Goal: Transaction & Acquisition: Purchase product/service

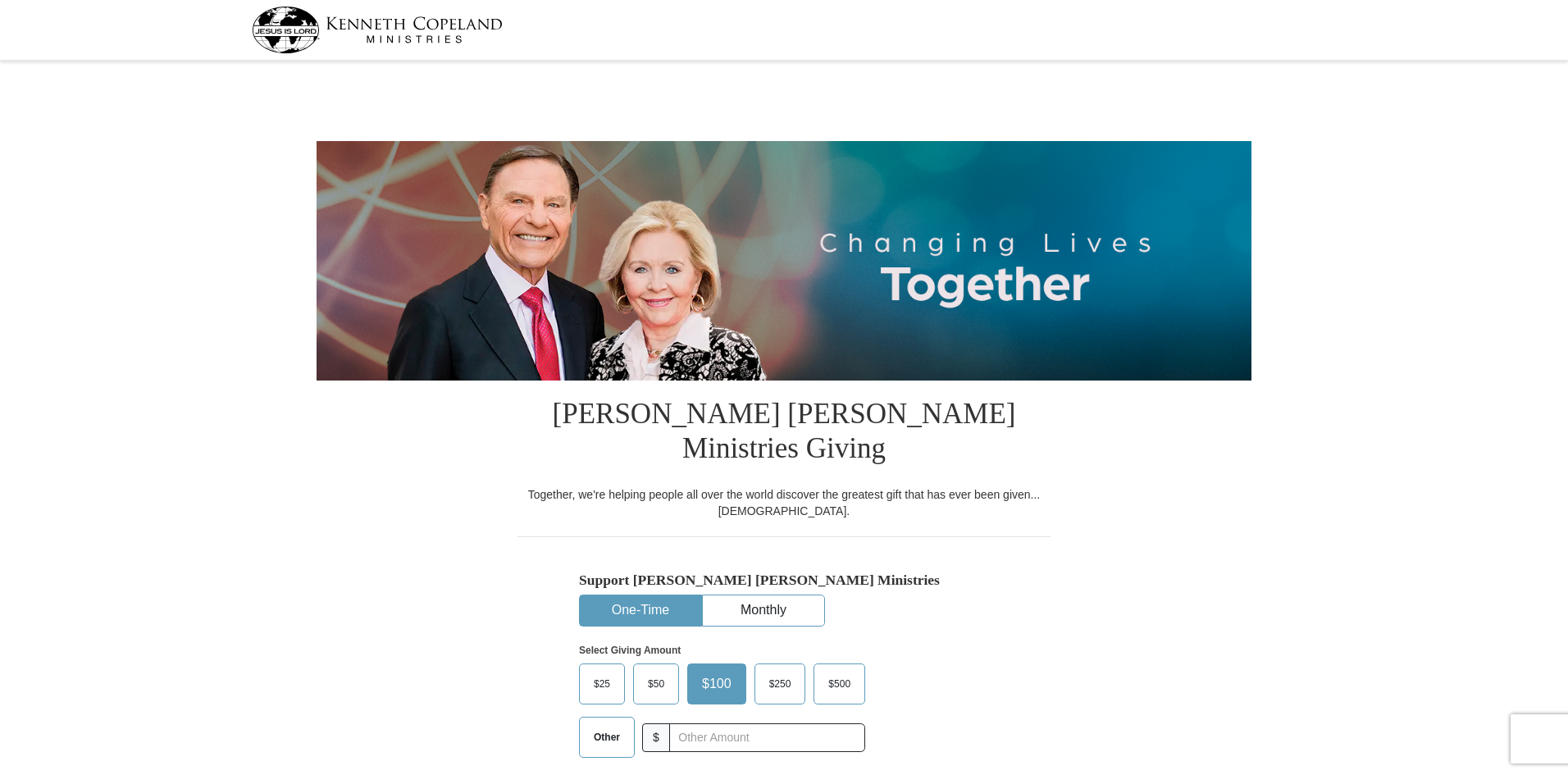
select select "FL"
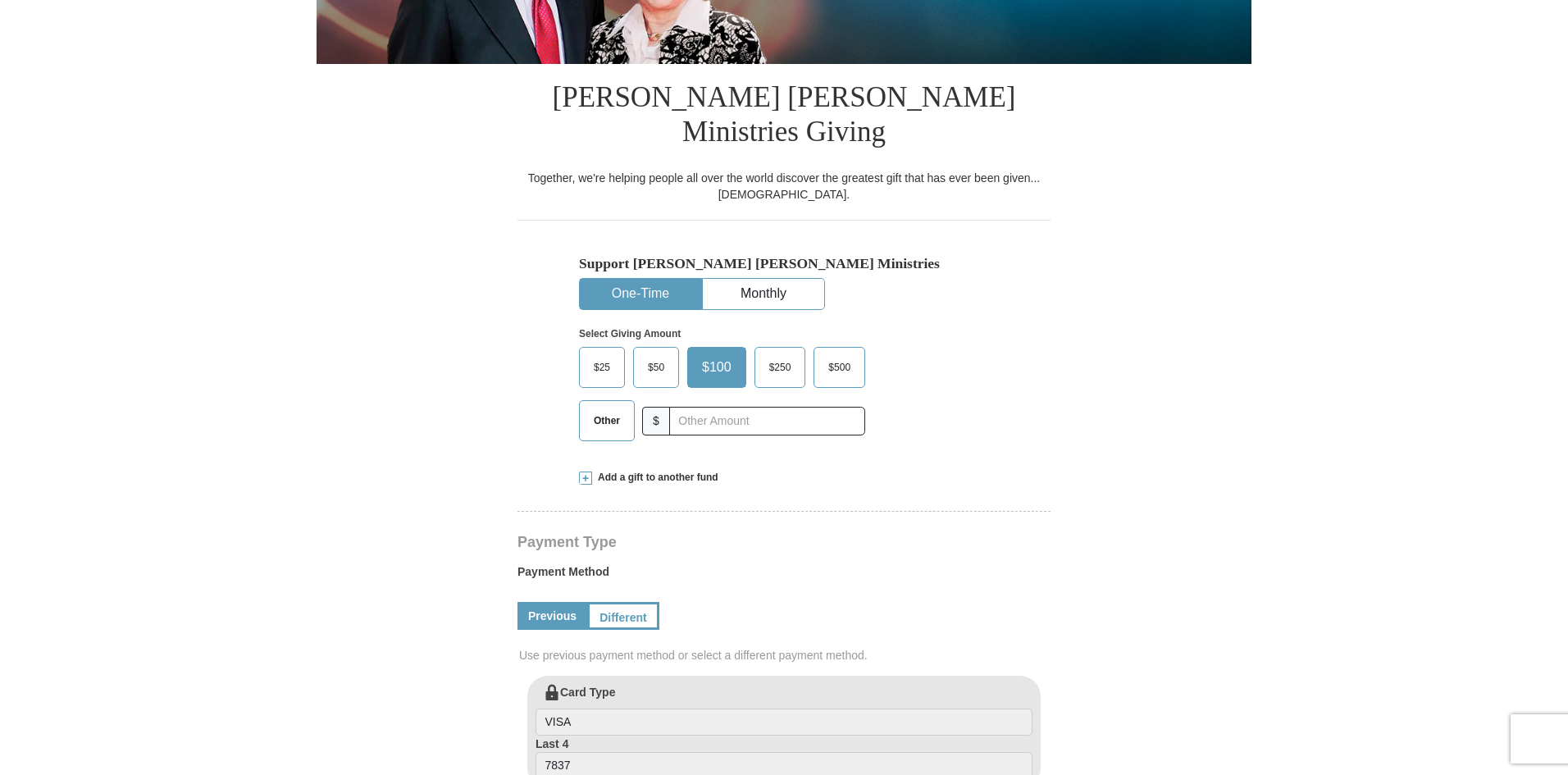
scroll to position [246, 0]
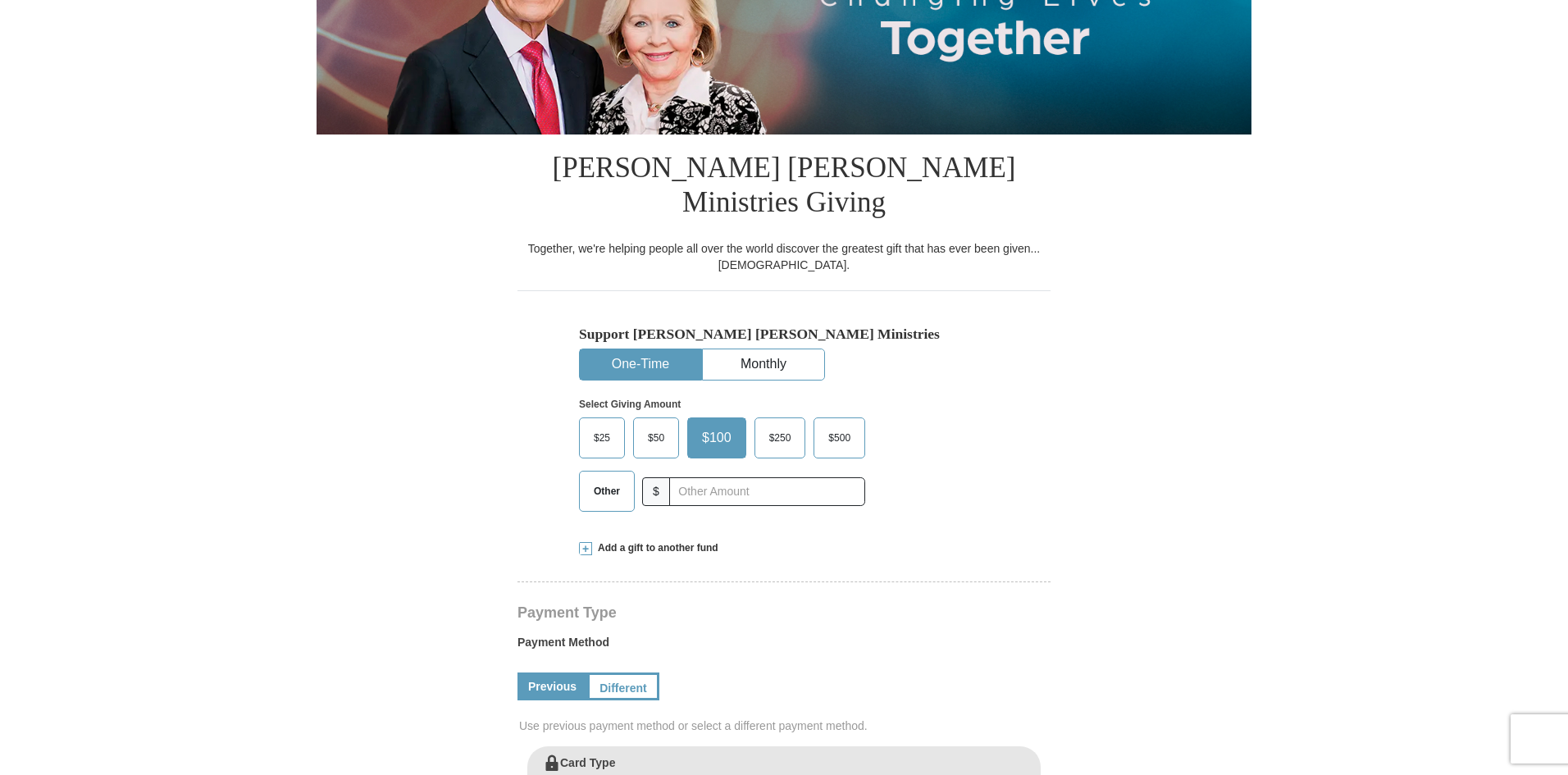
click at [585, 543] on span at bounding box center [586, 549] width 13 height 13
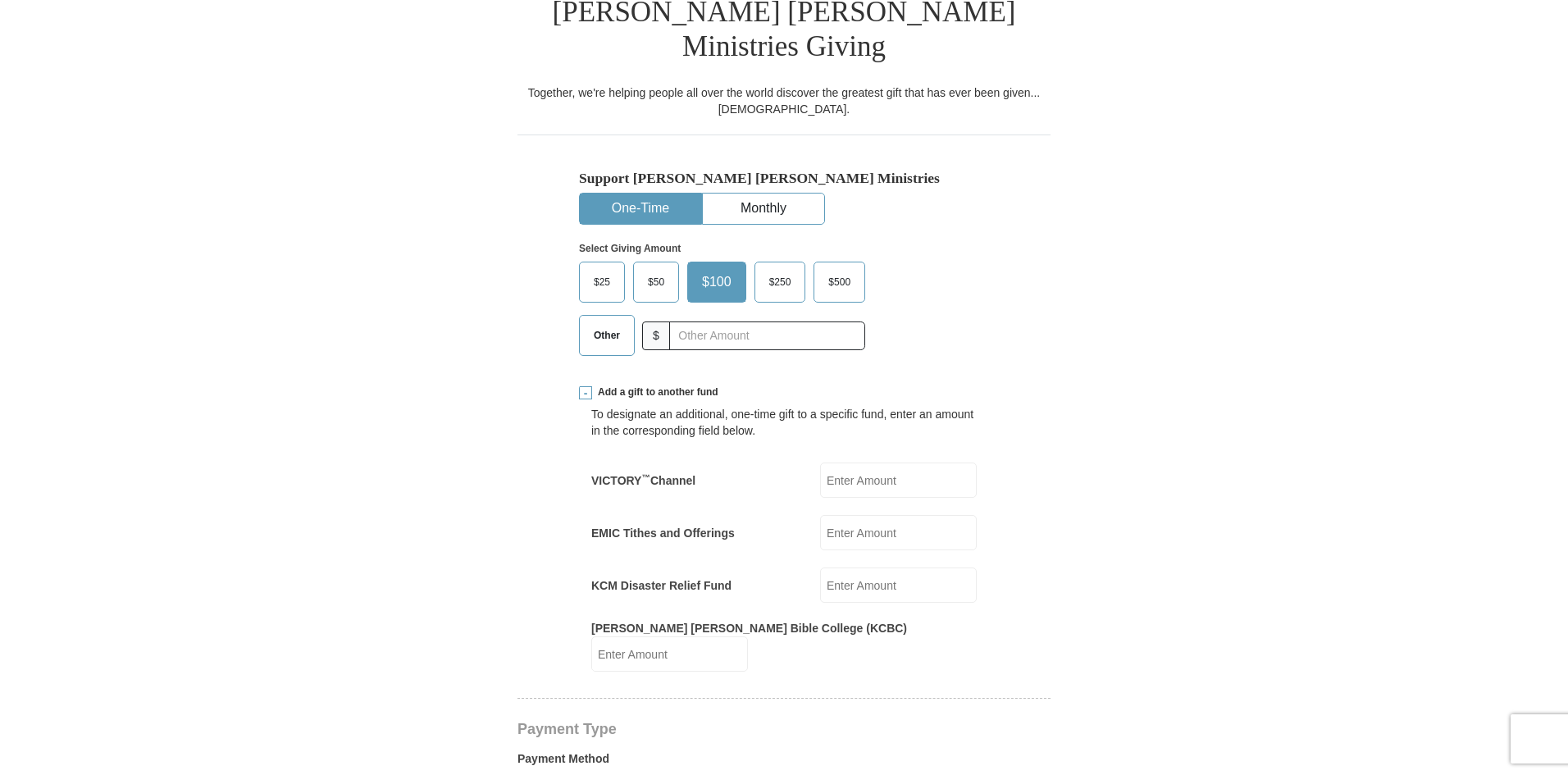
scroll to position [410, 0]
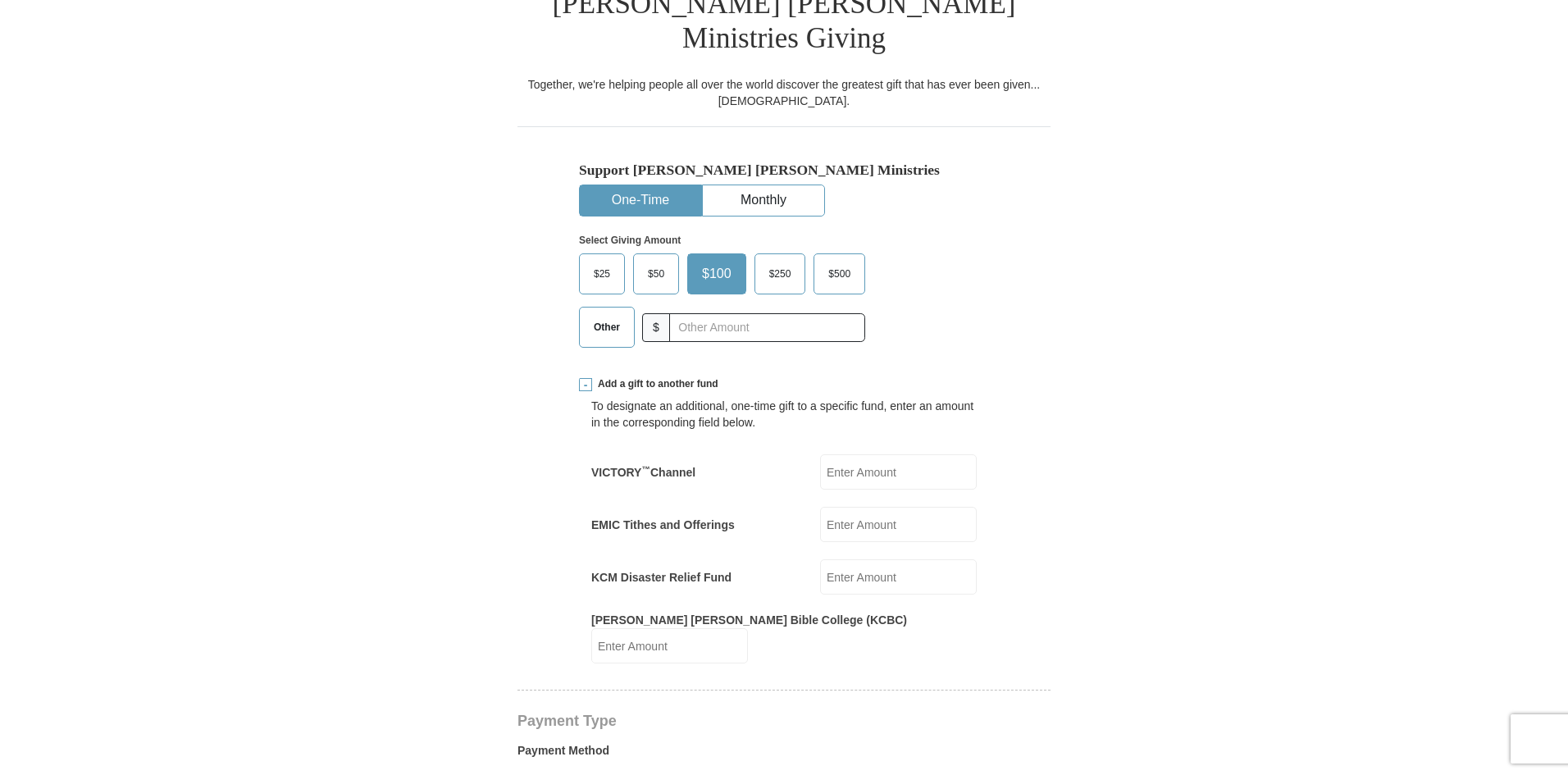
click at [861, 507] on input "EMIC Tithes and Offerings" at bounding box center [898, 524] width 156 height 35
click at [690, 314] on input "text" at bounding box center [767, 328] width 182 height 28
click at [640, 186] on button "One-Time" at bounding box center [640, 201] width 121 height 30
click at [718, 314] on input "text" at bounding box center [767, 328] width 182 height 28
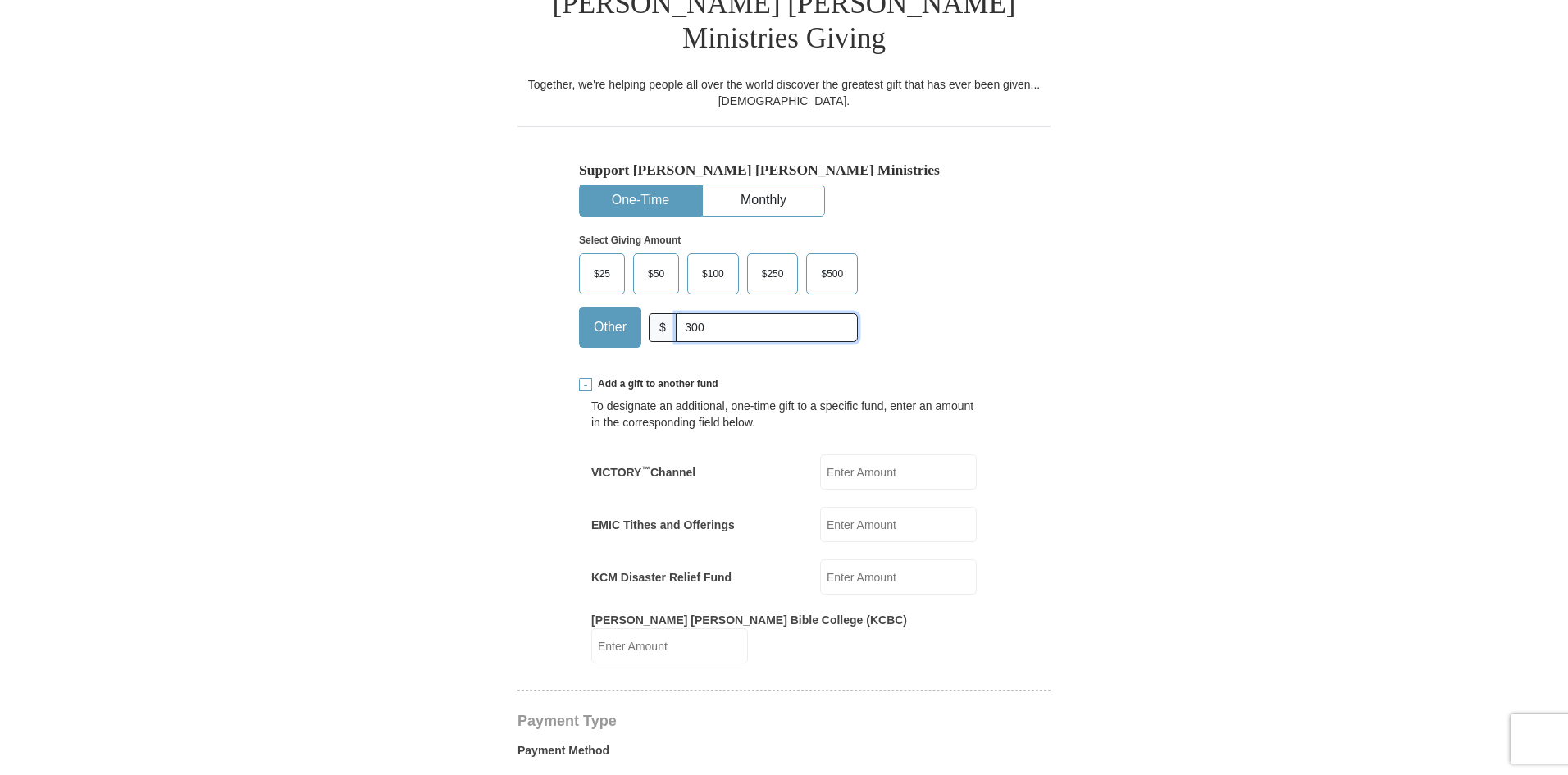
type input "300"
click at [891, 507] on input "EMIC Tithes and Offerings" at bounding box center [898, 524] width 156 height 35
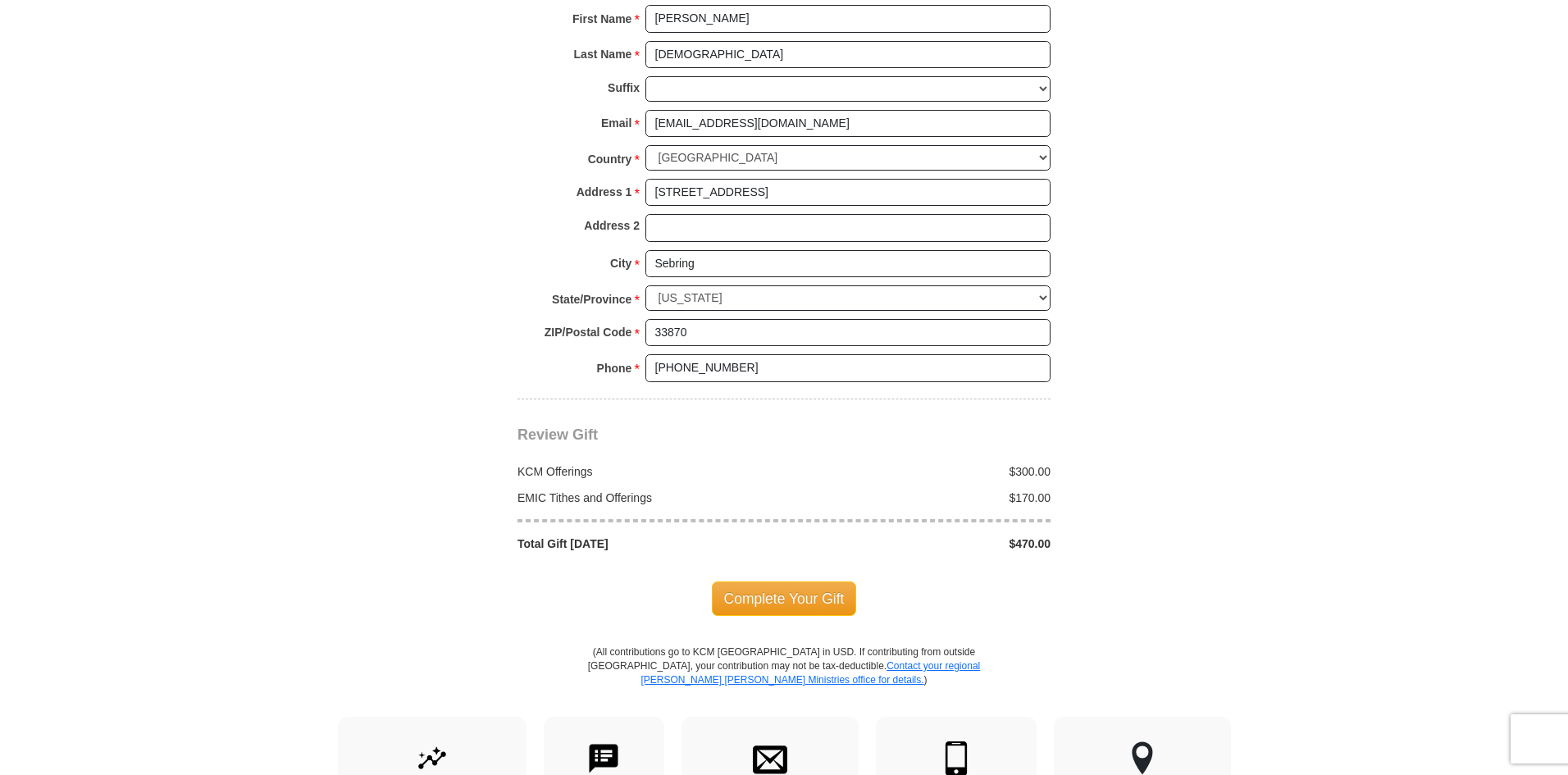
scroll to position [1559, 0]
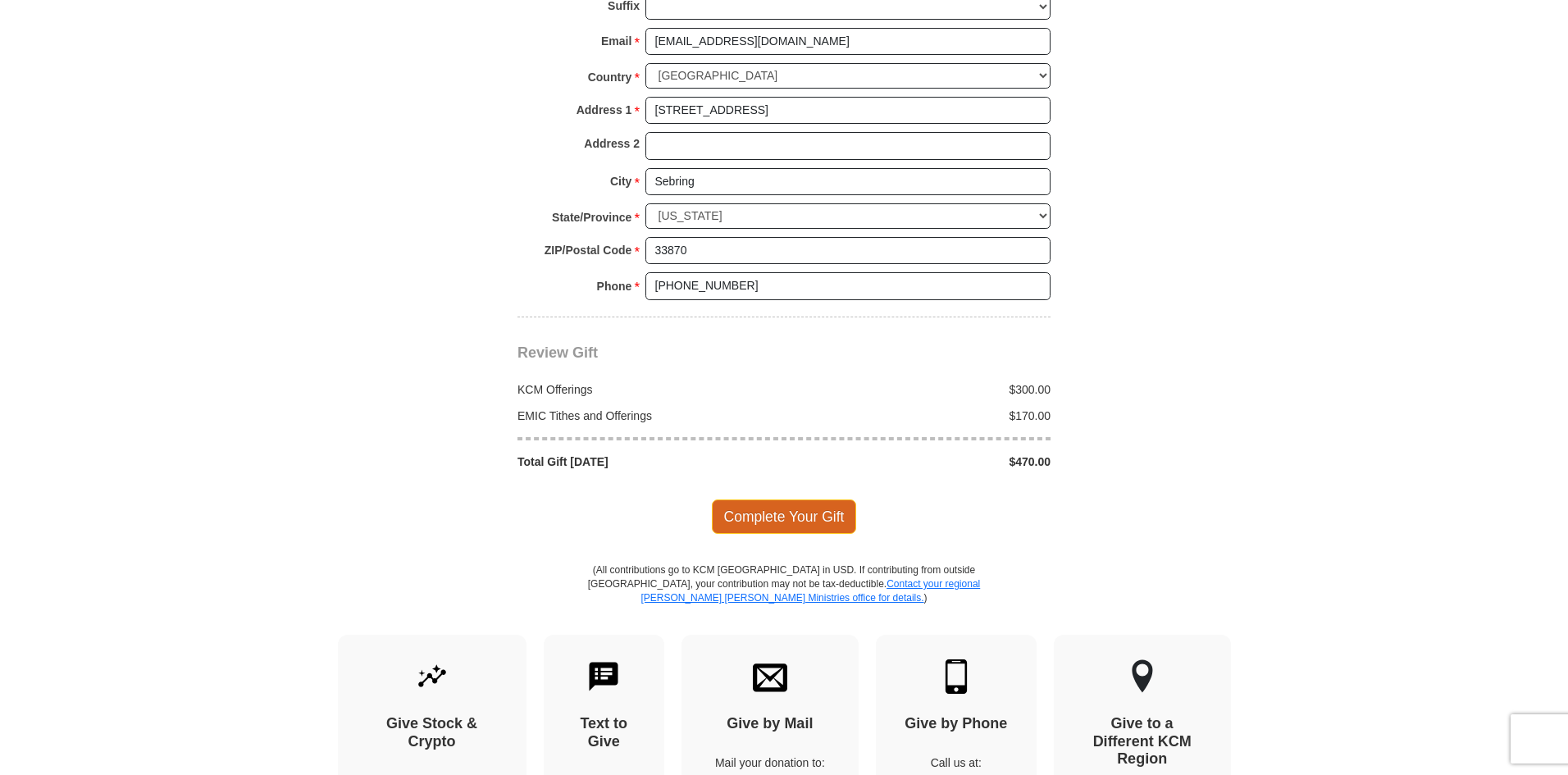
type input "170"
click at [793, 500] on span "Complete Your Gift" at bounding box center [785, 517] width 145 height 34
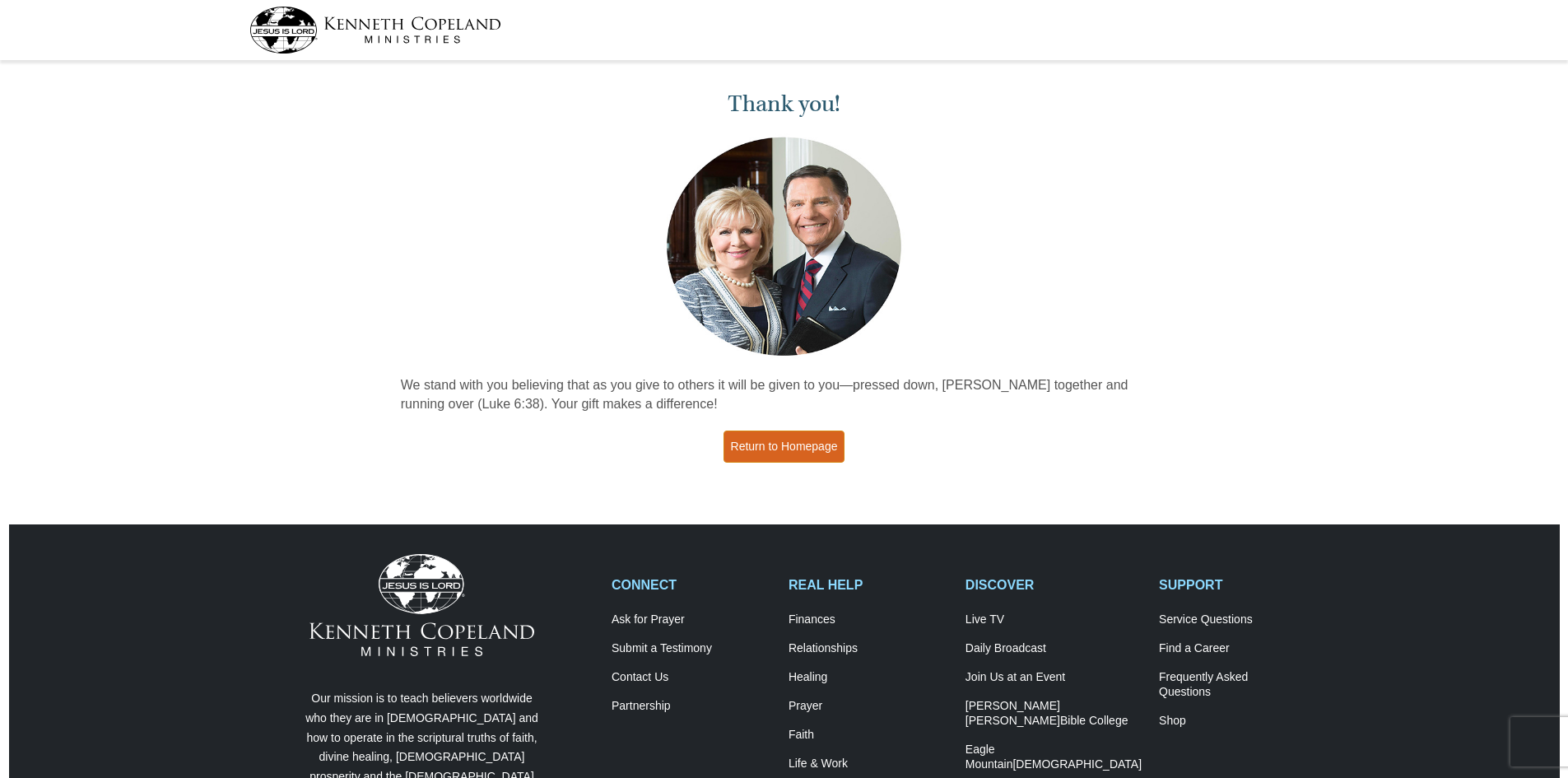
click at [798, 451] on link "Return to Homepage" at bounding box center [784, 446] width 122 height 32
